Goal: Information Seeking & Learning: Learn about a topic

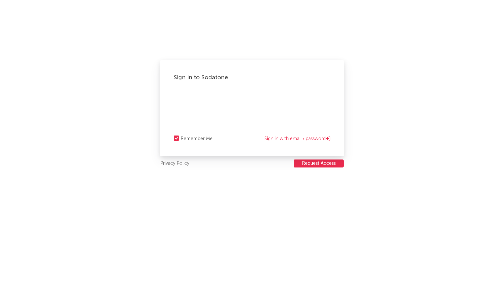
select select "recorded_music"
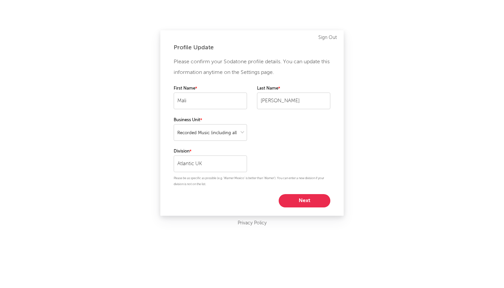
click at [292, 202] on button "Next" at bounding box center [305, 200] width 52 height 13
select select "manager"
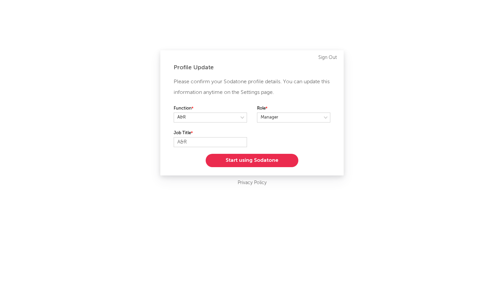
click at [252, 161] on button "Start using Sodatone" at bounding box center [252, 160] width 93 height 13
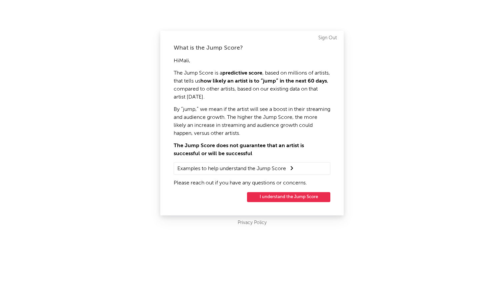
click at [288, 197] on button "I understand the Jump Score" at bounding box center [288, 197] width 83 height 10
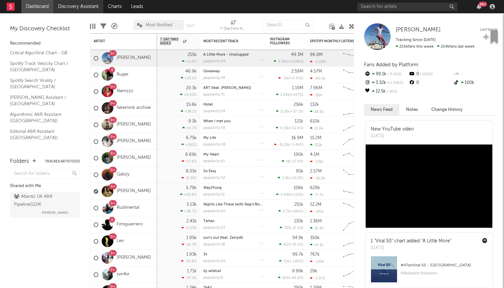
click at [89, 10] on link "Discovery Assistant" at bounding box center [78, 6] width 50 height 13
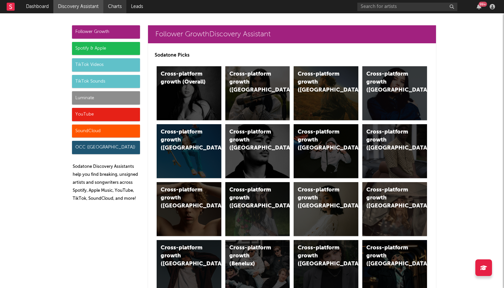
click at [123, 8] on link "Charts" at bounding box center [114, 6] width 23 height 13
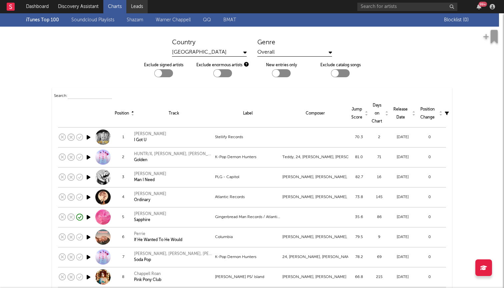
click at [142, 3] on link "Leads" at bounding box center [136, 6] width 21 height 13
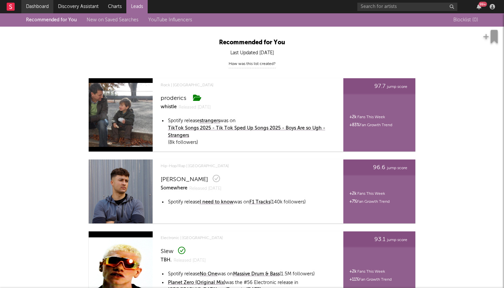
click at [35, 6] on link "Dashboard" at bounding box center [37, 6] width 32 height 13
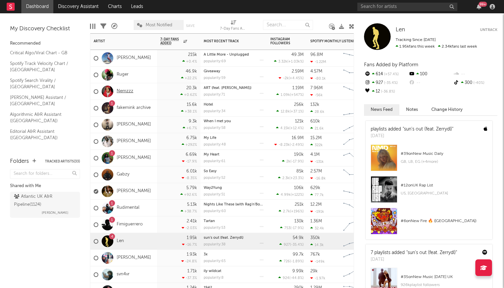
click at [125, 90] on link "Nemzzz" at bounding box center [125, 92] width 17 height 6
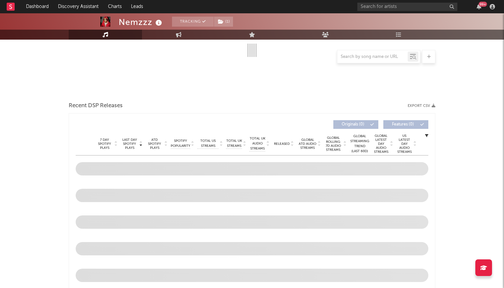
scroll to position [125, 0]
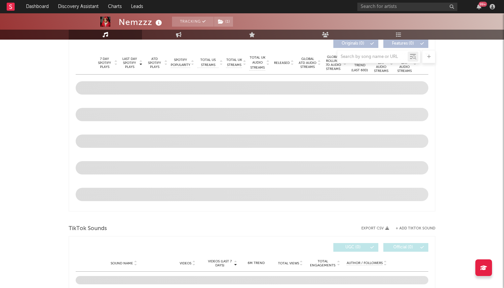
select select "6m"
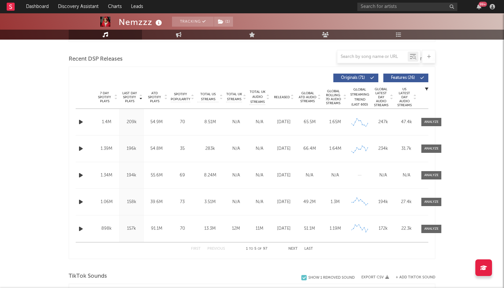
scroll to position [224, 0]
click at [81, 123] on icon "button" at bounding box center [80, 122] width 7 height 8
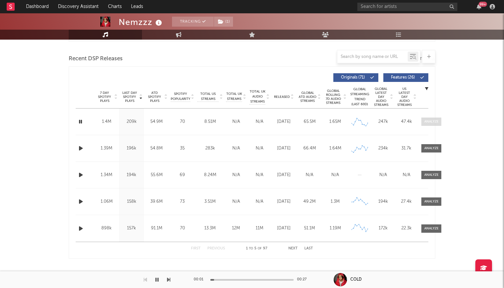
click at [431, 120] on div at bounding box center [431, 121] width 14 height 5
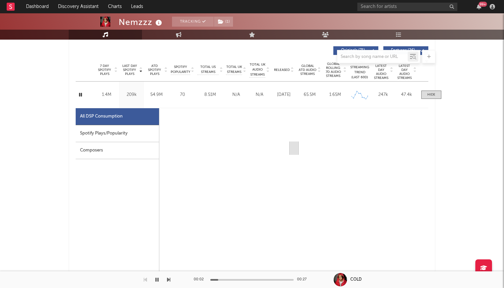
scroll to position [297, 0]
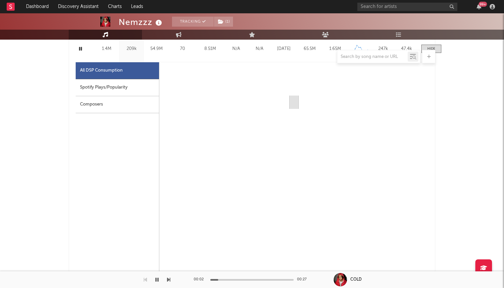
select select "6m"
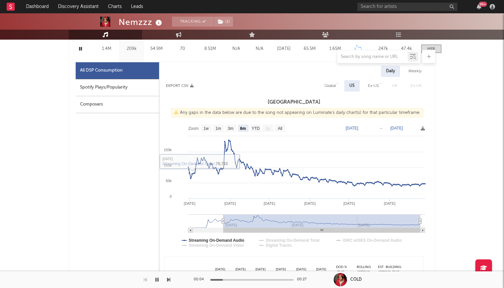
click at [108, 92] on div "Spotify Plays/Popularity" at bounding box center [117, 87] width 83 height 17
select select "1w"
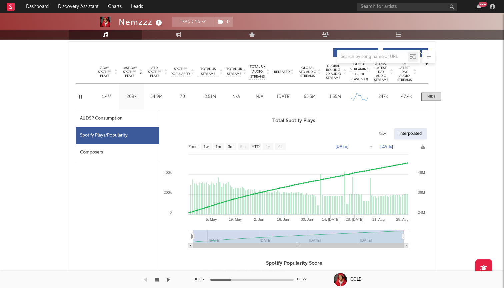
scroll to position [232, 0]
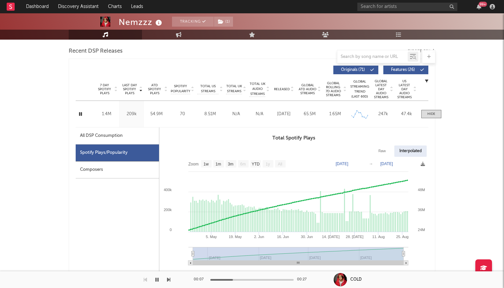
click at [431, 114] on div at bounding box center [431, 114] width 8 height 5
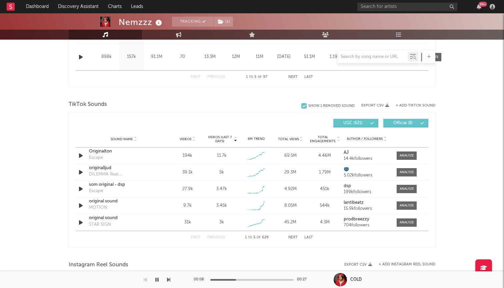
scroll to position [411, 0]
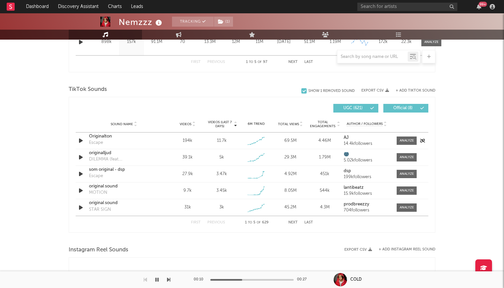
click at [81, 137] on icon "button" at bounding box center [80, 141] width 7 height 8
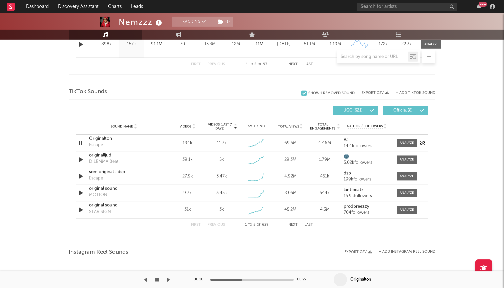
scroll to position [409, 0]
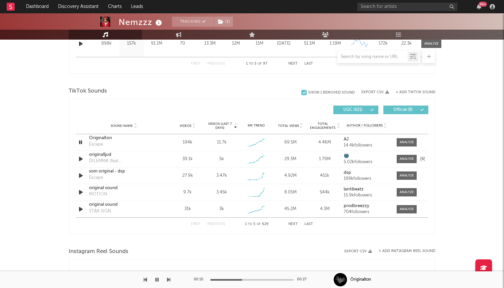
click at [80, 161] on icon "button" at bounding box center [80, 159] width 7 height 8
click at [404, 141] on div at bounding box center [406, 142] width 14 height 5
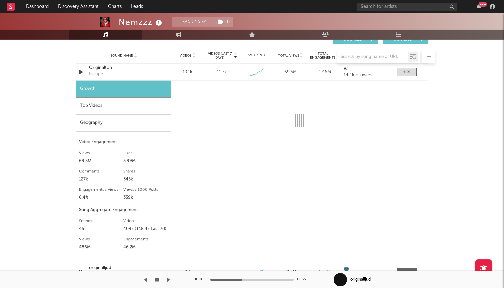
scroll to position [483, 0]
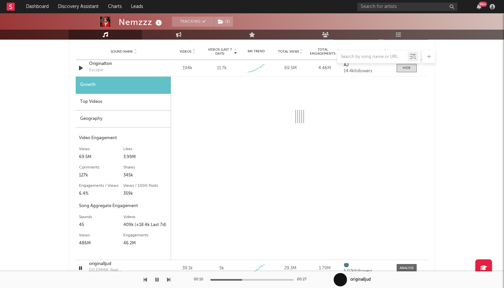
select select "6m"
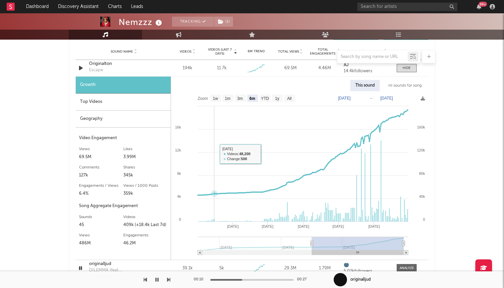
click at [214, 154] on rect at bounding box center [299, 175] width 257 height 169
click at [406, 72] on span at bounding box center [406, 68] width 20 height 8
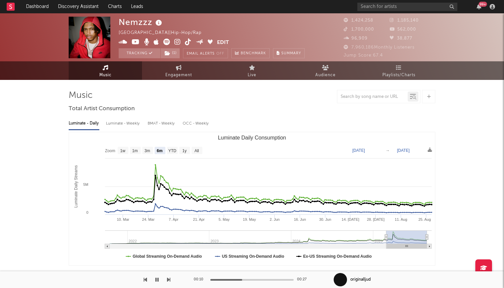
scroll to position [0, 0]
click at [34, 6] on link "Dashboard" at bounding box center [37, 6] width 32 height 13
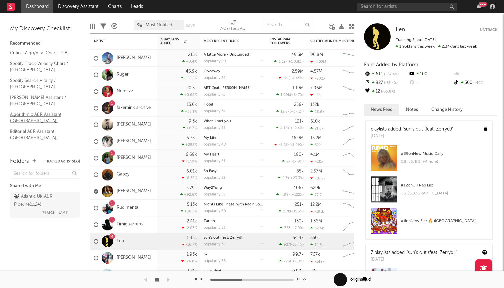
click at [57, 111] on link "Algorithmic A&R Assistant ([GEOGRAPHIC_DATA])" at bounding box center [41, 118] width 63 height 14
click at [117, 1] on link "Charts" at bounding box center [114, 6] width 23 height 13
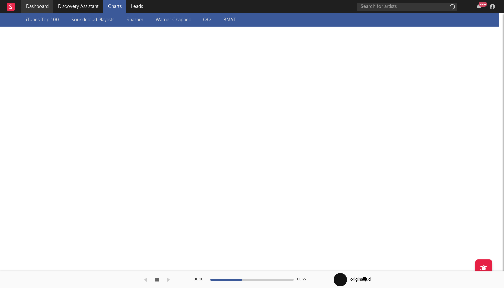
click at [38, 10] on link "Dashboard" at bounding box center [37, 6] width 32 height 13
click at [35, 8] on link "Dashboard" at bounding box center [37, 6] width 32 height 13
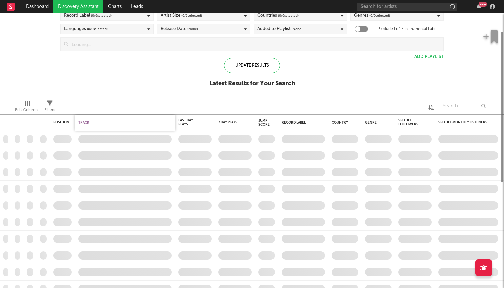
checkbox input "true"
